Goal: Book appointment/travel/reservation

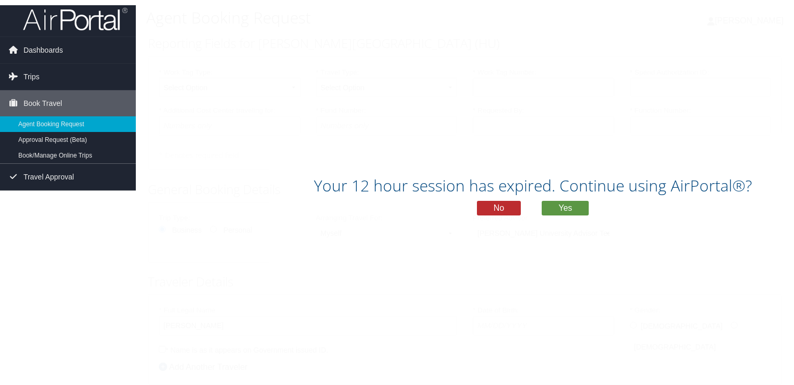
scroll to position [52, 0]
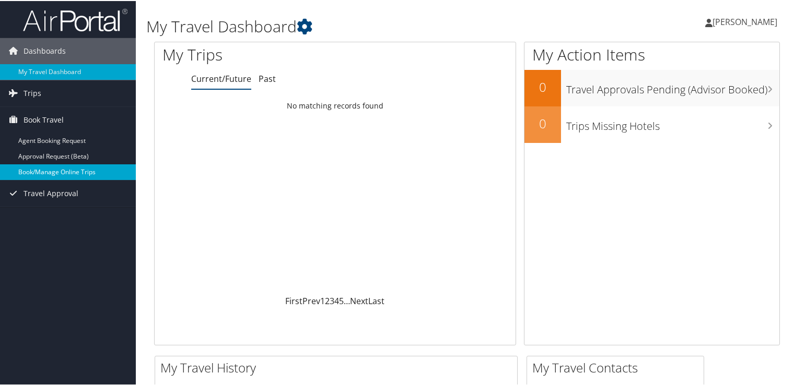
click at [65, 168] on link "Book/Manage Online Trips" at bounding box center [68, 171] width 136 height 16
